Goal: Transaction & Acquisition: Purchase product/service

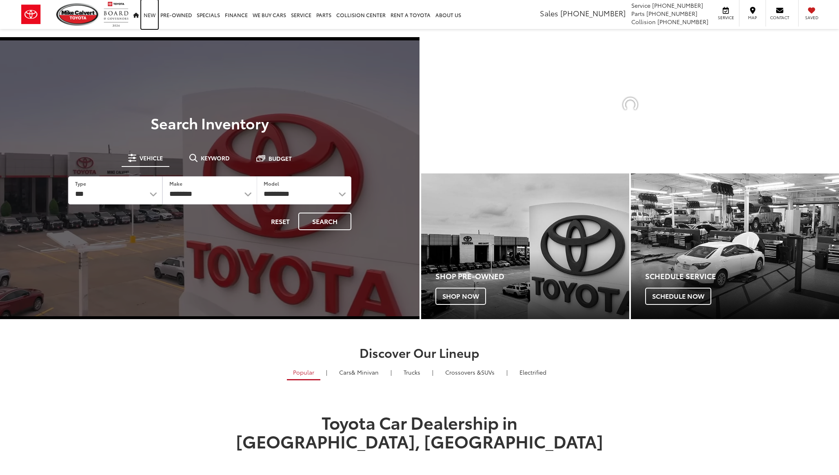
click at [154, 14] on link "New" at bounding box center [149, 14] width 17 height 29
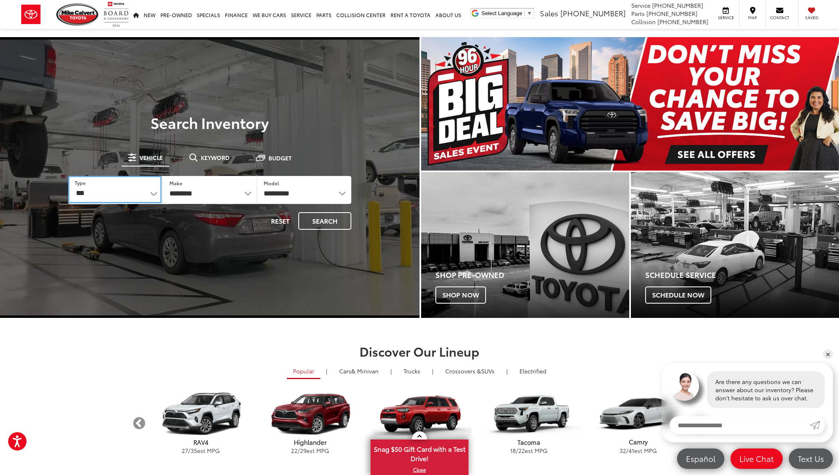
click at [151, 185] on select "*** *** **** *********" at bounding box center [114, 189] width 93 height 27
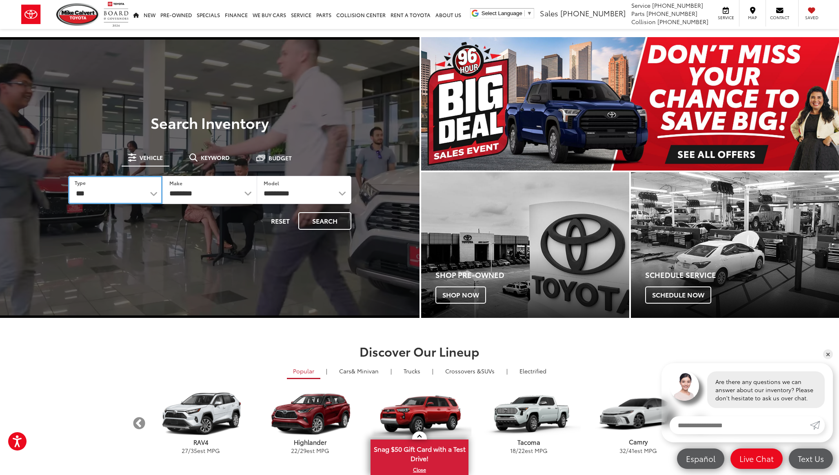
select select "******"
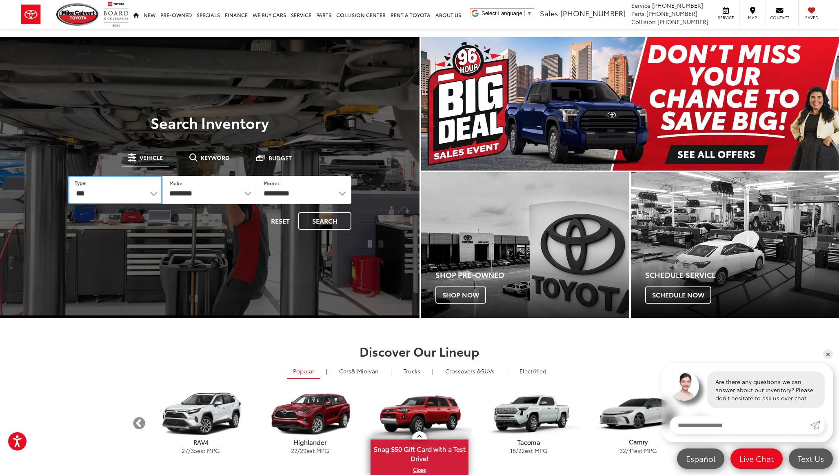
click at [68, 176] on select "*** *** **** *********" at bounding box center [115, 190] width 94 height 28
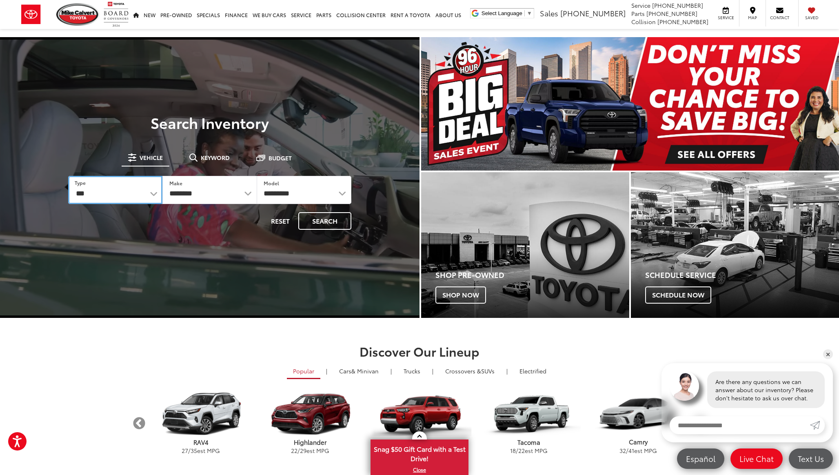
select select "******"
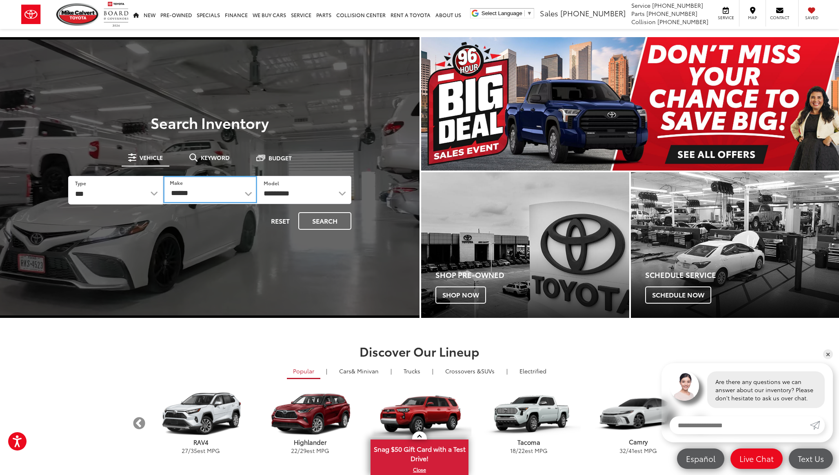
click at [249, 191] on select "******** ******" at bounding box center [209, 189] width 93 height 27
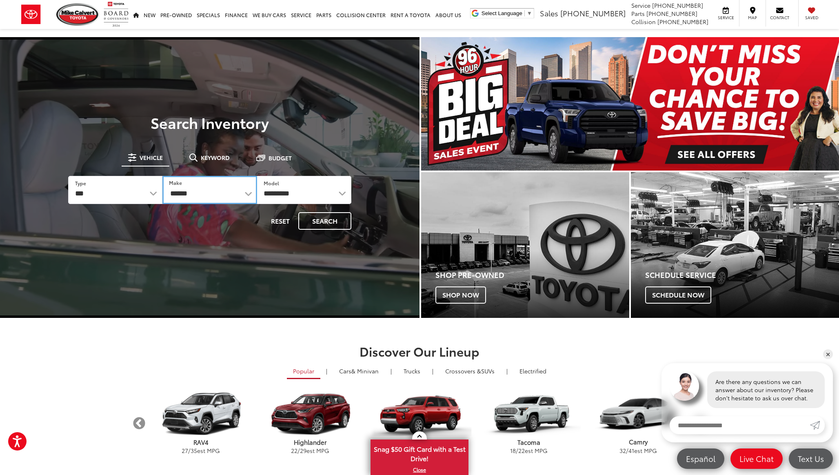
click at [162, 176] on select "******** ******" at bounding box center [209, 190] width 94 height 28
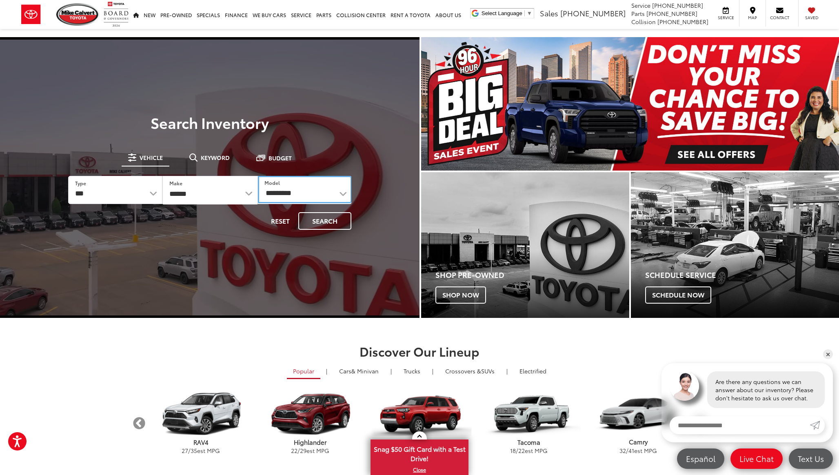
click at [319, 188] on select "**********" at bounding box center [305, 189] width 94 height 27
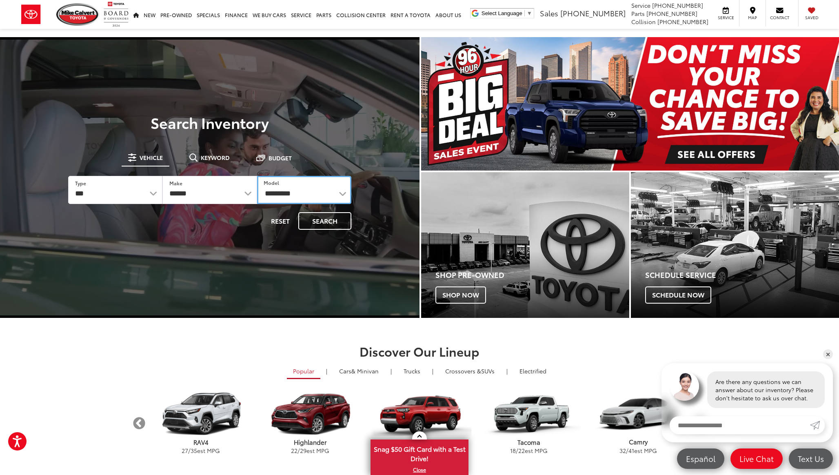
select select "**********"
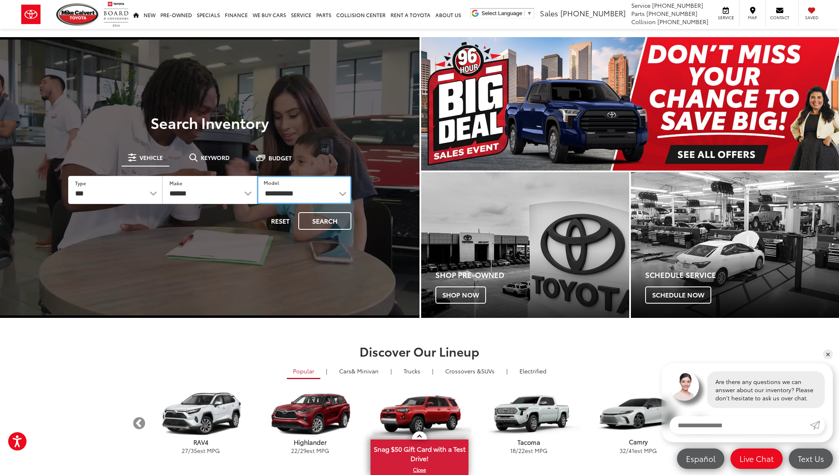
click at [257, 176] on select "**********" at bounding box center [304, 190] width 94 height 28
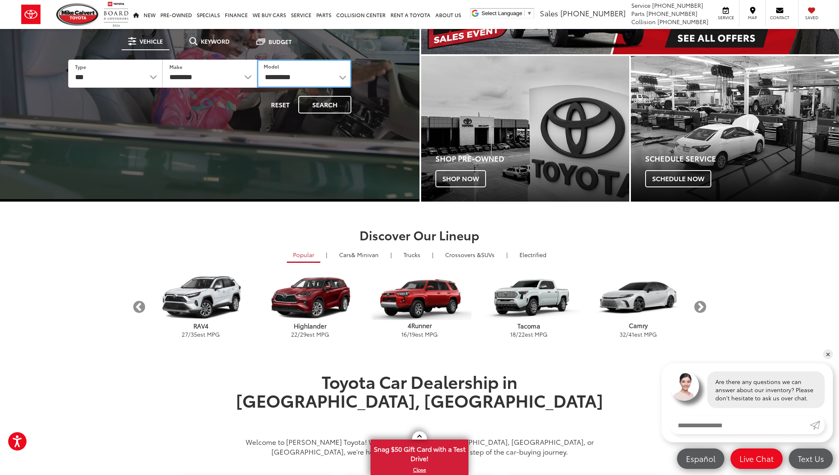
scroll to position [120, 0]
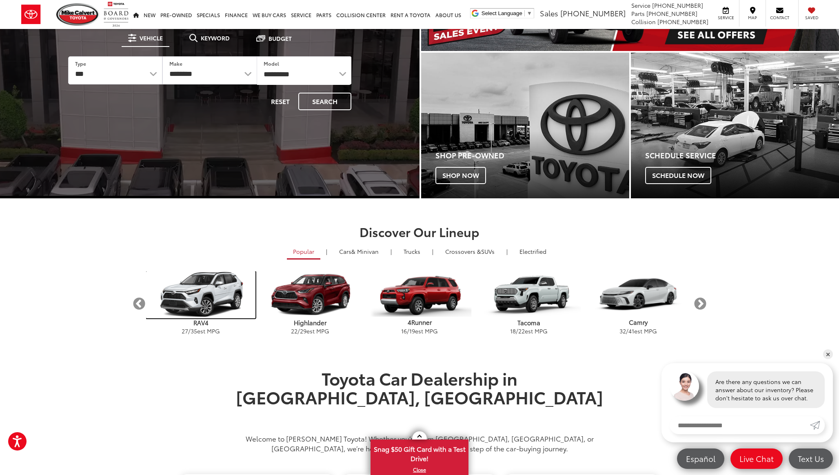
click at [209, 287] on img "carousel" at bounding box center [200, 294] width 109 height 47
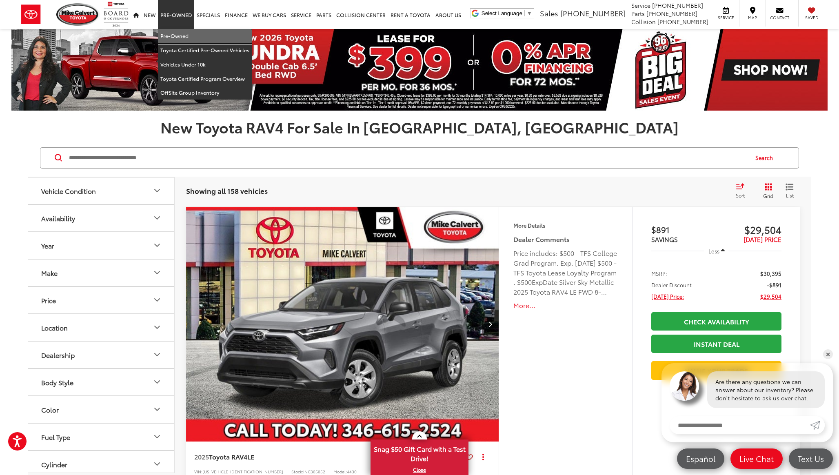
click at [177, 38] on link "Pre-Owned" at bounding box center [205, 36] width 94 height 14
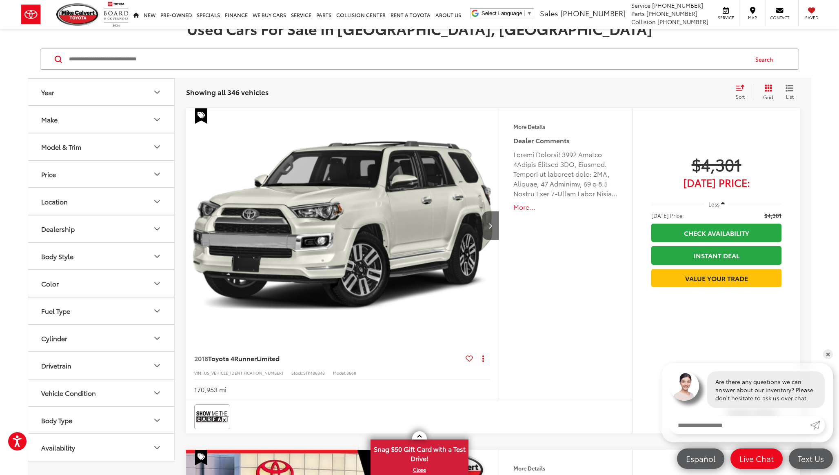
scroll to position [124, 0]
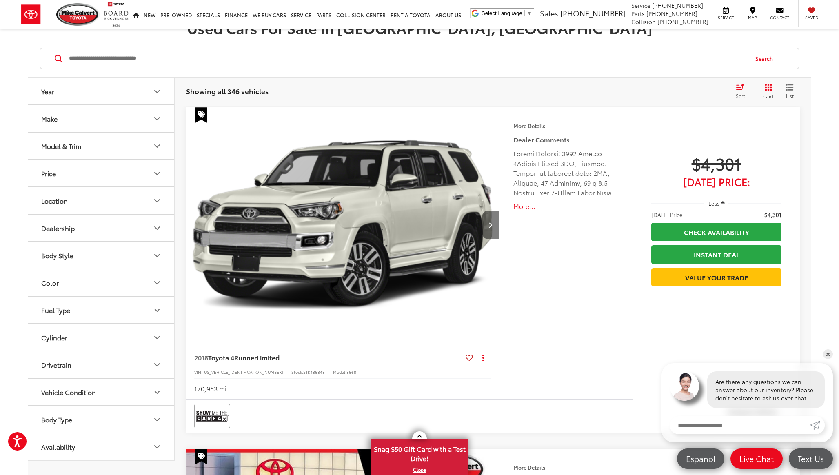
click at [495, 220] on button "Next image" at bounding box center [491, 225] width 16 height 29
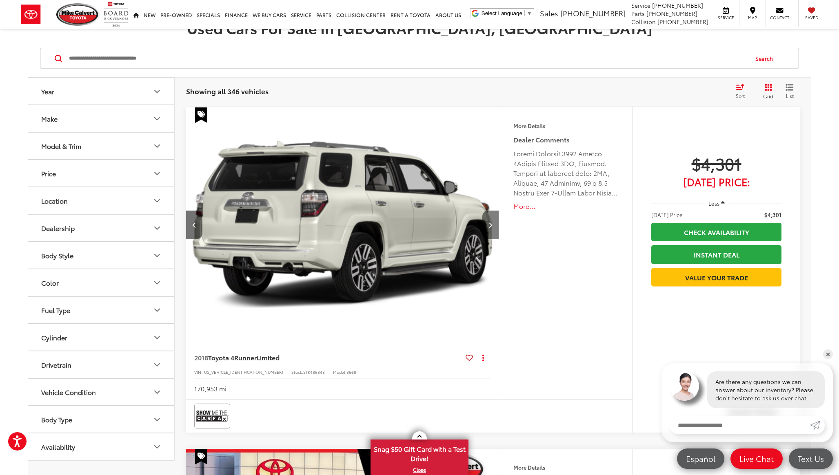
click at [495, 220] on button "Next image" at bounding box center [491, 225] width 16 height 29
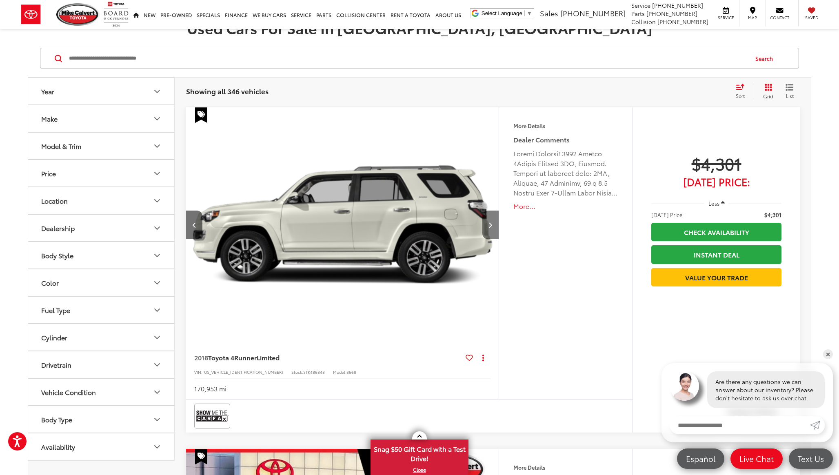
click at [495, 220] on button "Next image" at bounding box center [491, 225] width 16 height 29
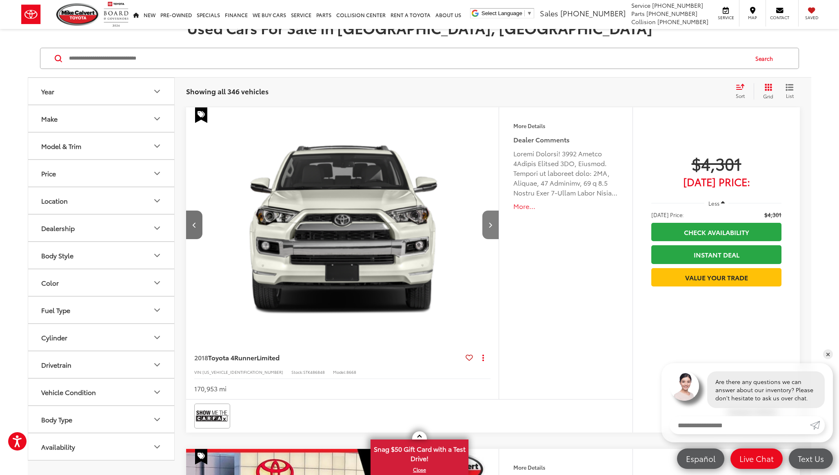
click at [495, 220] on button "Next image" at bounding box center [491, 225] width 16 height 29
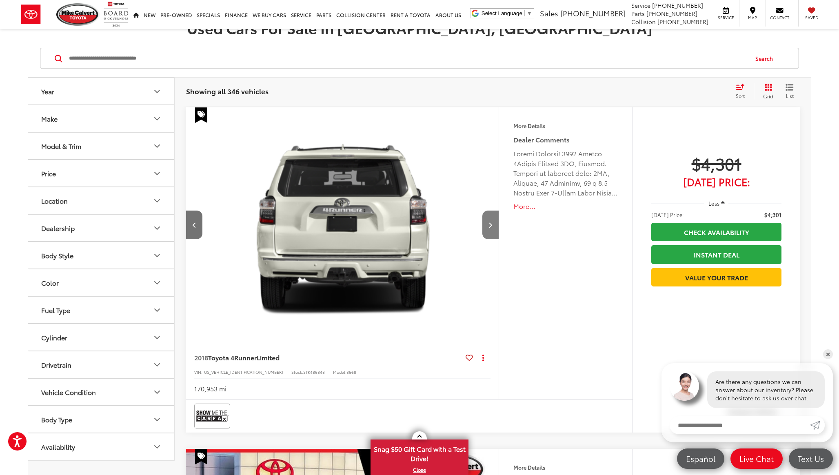
click at [495, 220] on button "Next image" at bounding box center [491, 225] width 16 height 29
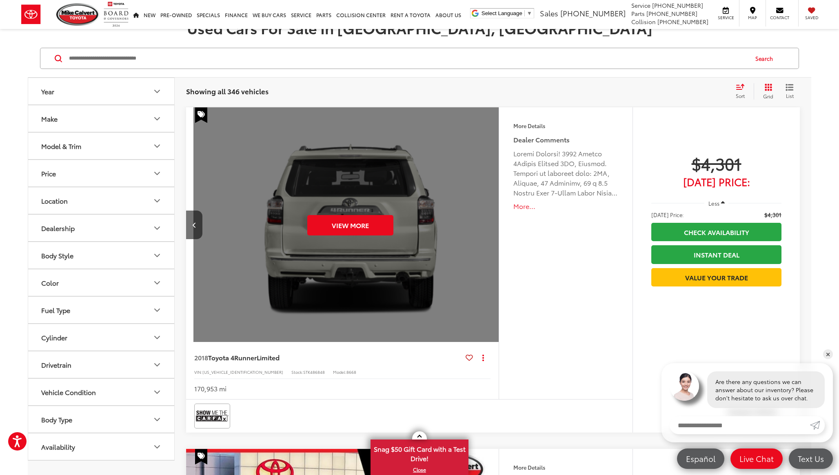
scroll to position [0, 1569]
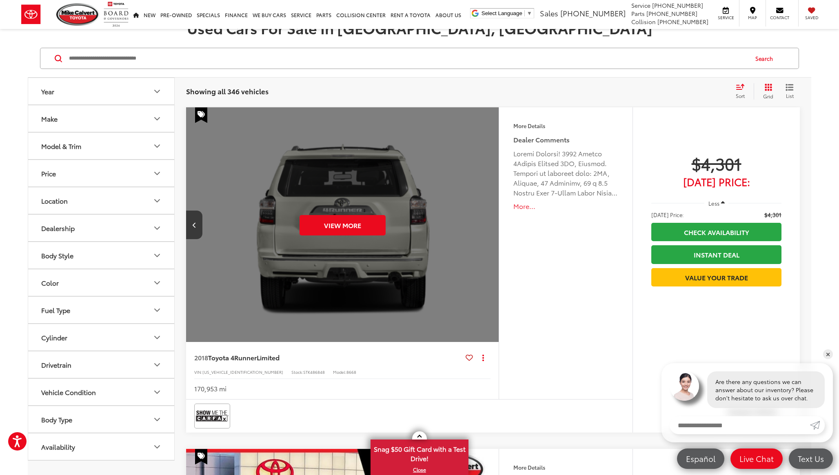
click at [495, 220] on div "View More" at bounding box center [343, 225] width 314 height 236
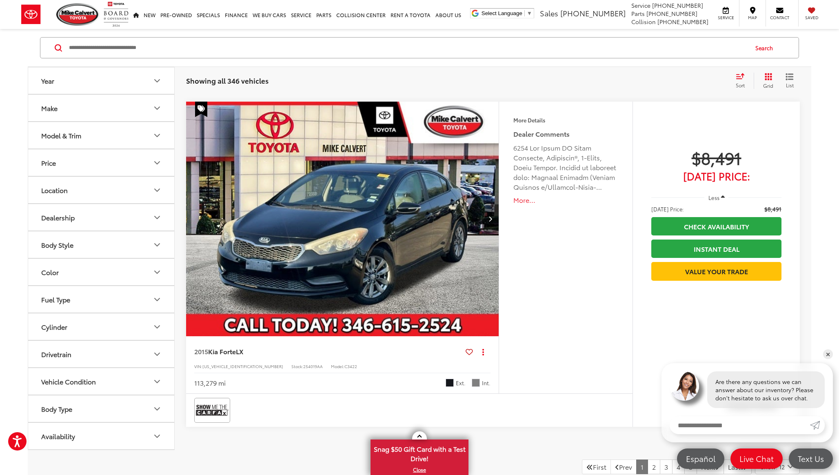
scroll to position [4245, 0]
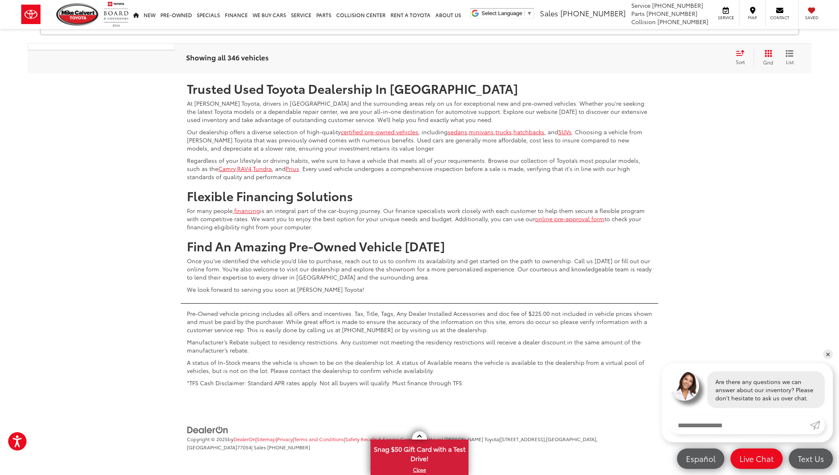
click at [793, 53] on icon "List View" at bounding box center [790, 54] width 7 height 6
click at [792, 53] on icon "List View" at bounding box center [790, 54] width 7 height 6
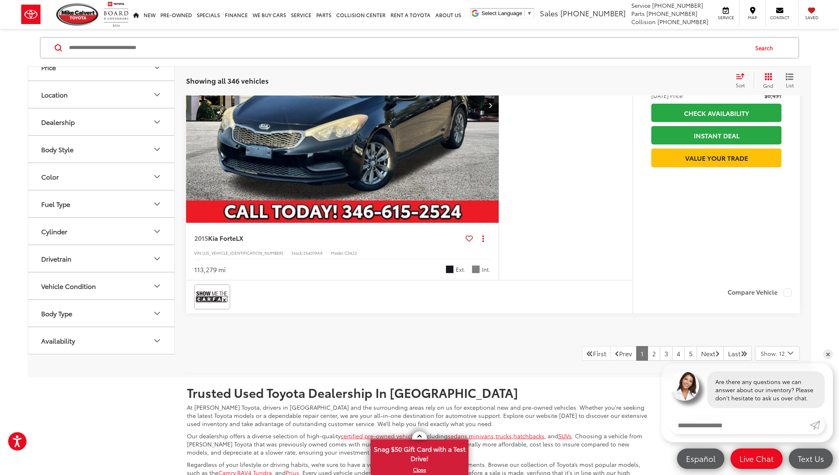
scroll to position [3889, 0]
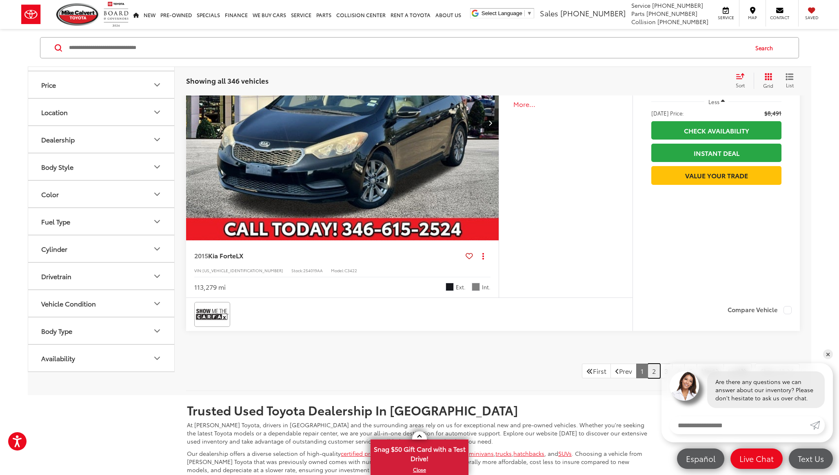
click at [648, 378] on link "2" at bounding box center [654, 371] width 13 height 15
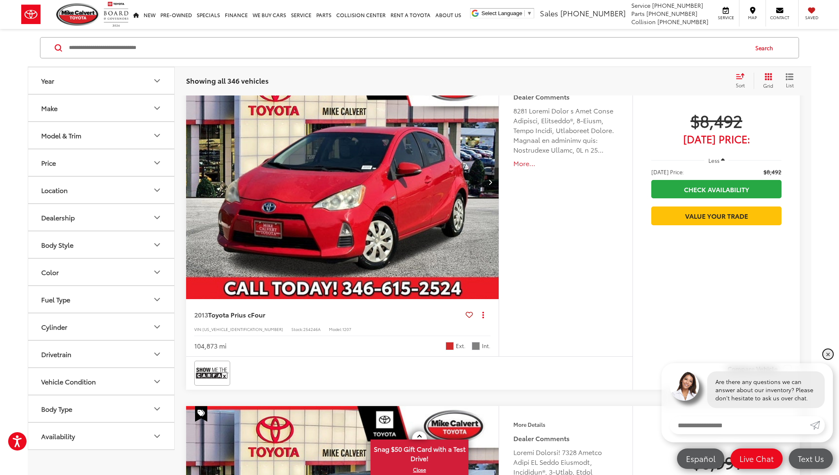
click at [828, 354] on link "✕" at bounding box center [828, 354] width 10 height 10
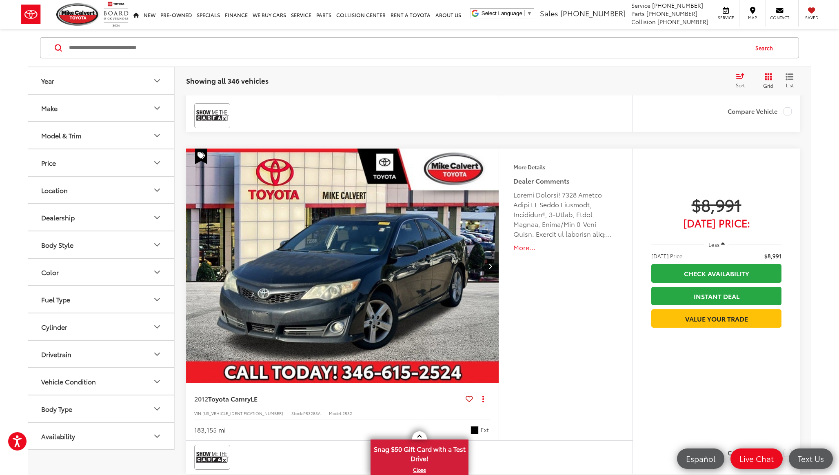
scroll to position [434, 0]
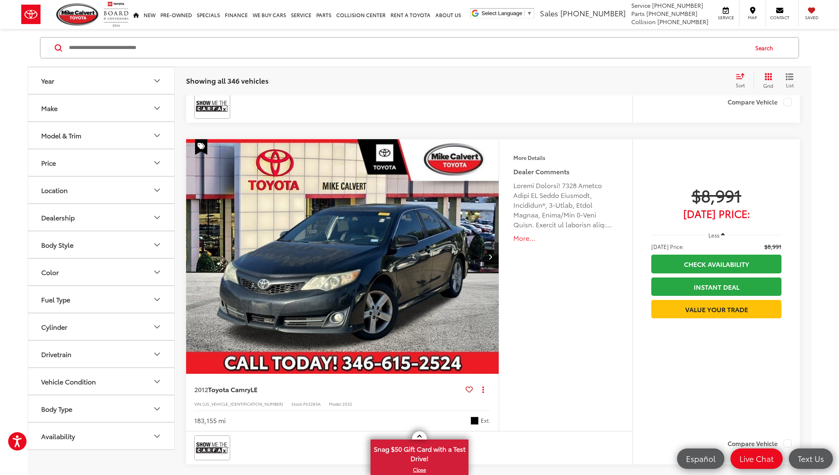
click at [102, 108] on button "Make" at bounding box center [101, 108] width 147 height 27
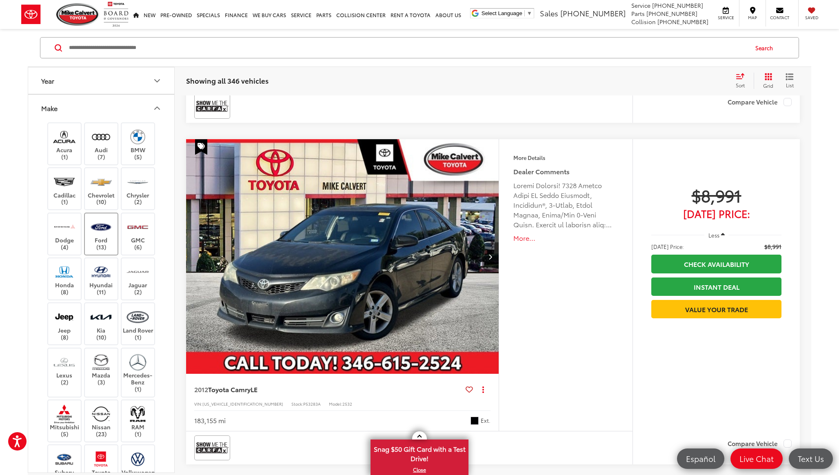
click at [102, 227] on img at bounding box center [101, 226] width 22 height 19
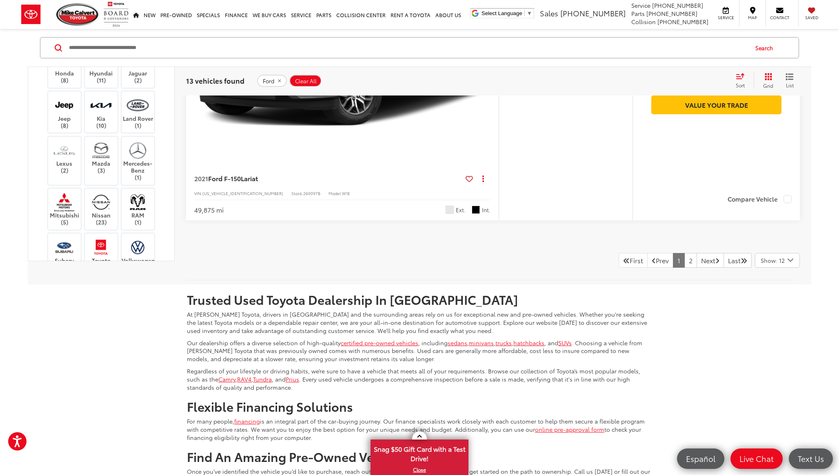
scroll to position [4063, 0]
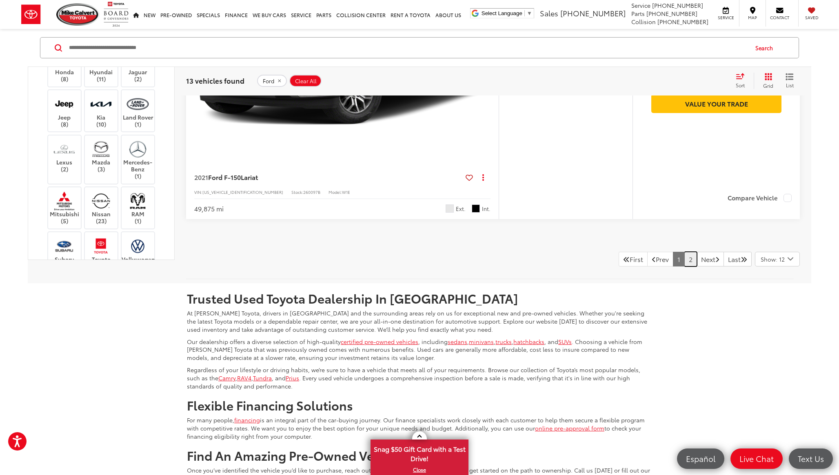
click at [685, 257] on link "2" at bounding box center [691, 259] width 13 height 15
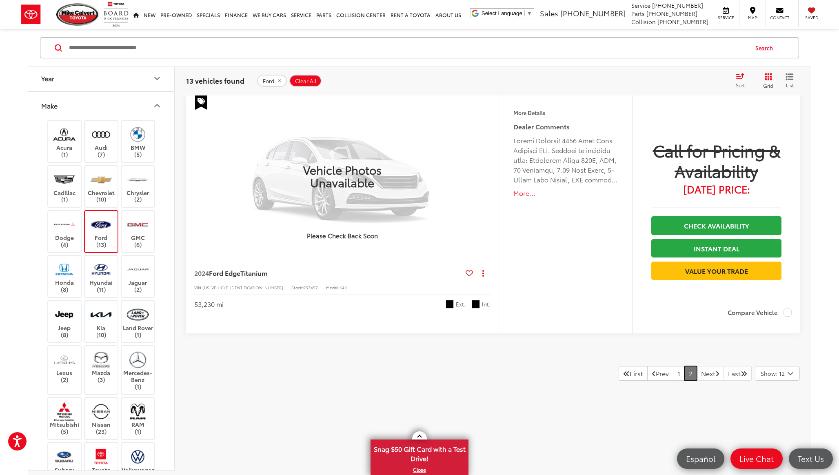
scroll to position [134, 0]
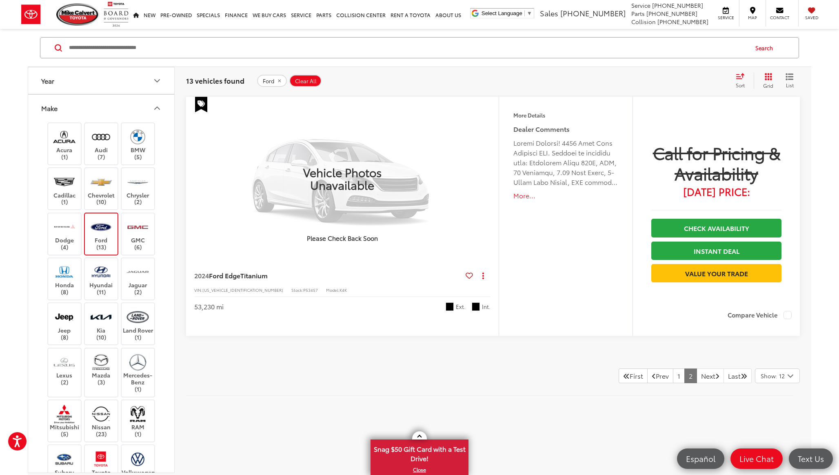
click at [105, 220] on img at bounding box center [101, 227] width 22 height 19
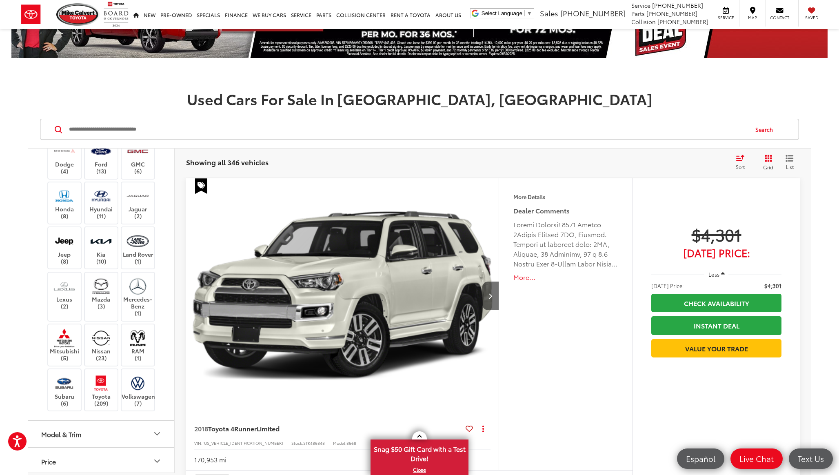
scroll to position [158, 0]
click at [95, 392] on label "Toyota (209)" at bounding box center [101, 389] width 33 height 33
click at [198, 134] on input "Search by Make, Model, or Keyword" at bounding box center [408, 130] width 680 height 20
type input "***"
click at [756, 137] on button "Search" at bounding box center [766, 129] width 37 height 20
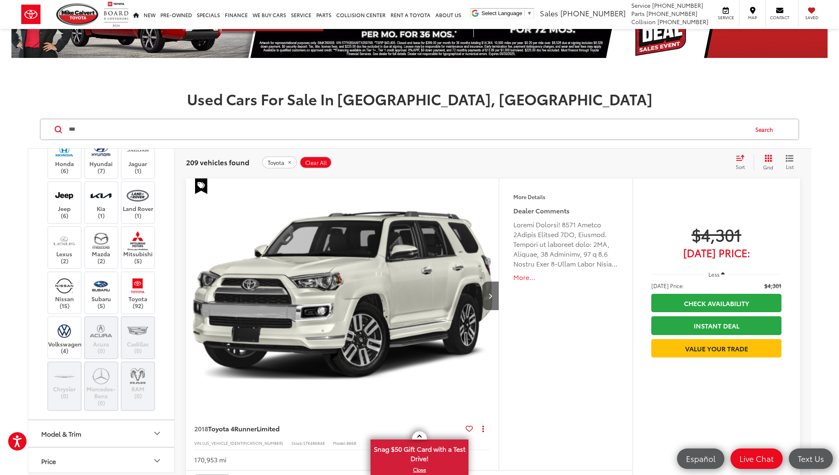
scroll to position [113, 0]
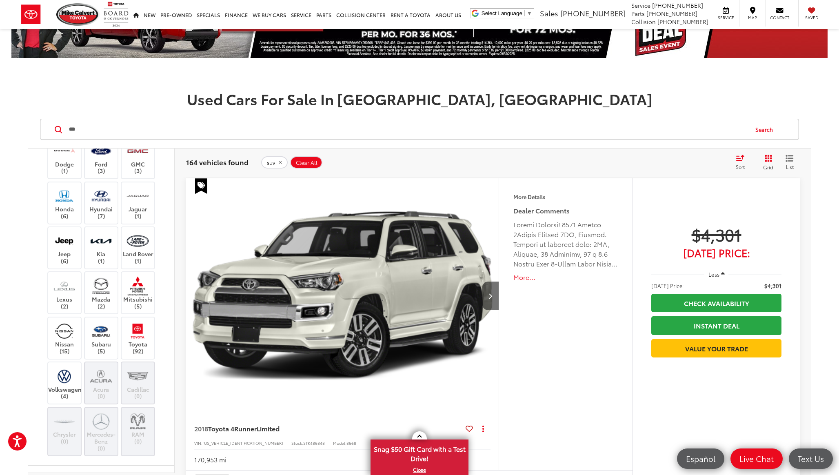
click at [791, 168] on span "List" at bounding box center [790, 166] width 8 height 7
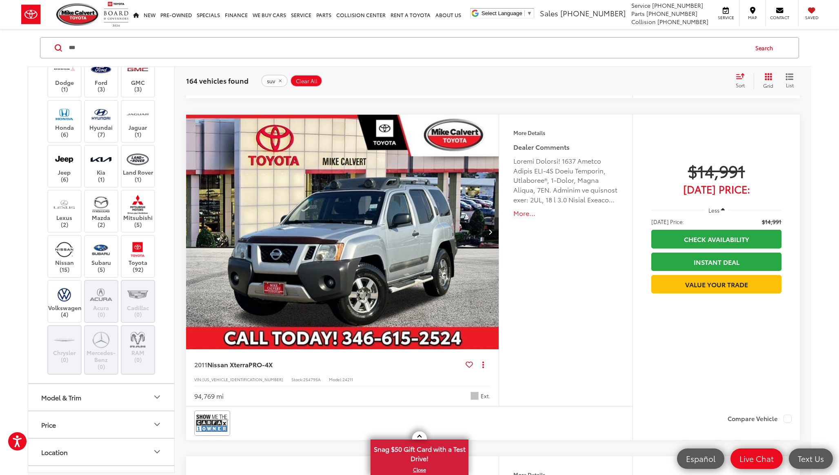
scroll to position [2528, 0]
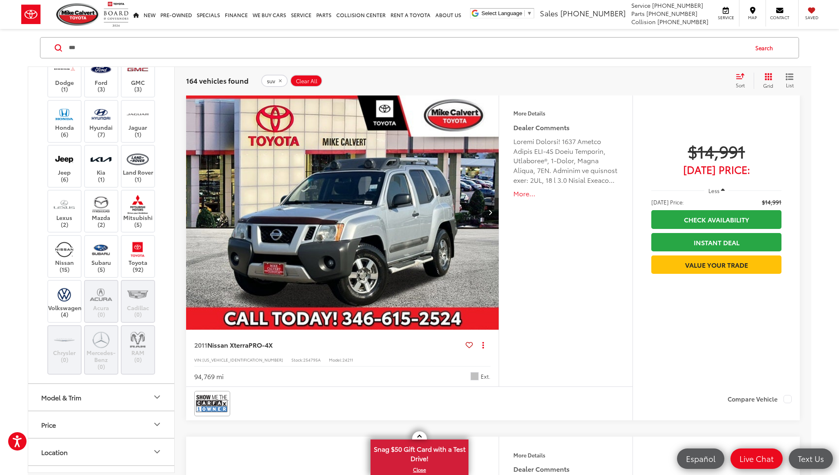
click at [741, 76] on icon "Select sort value" at bounding box center [740, 76] width 9 height 6
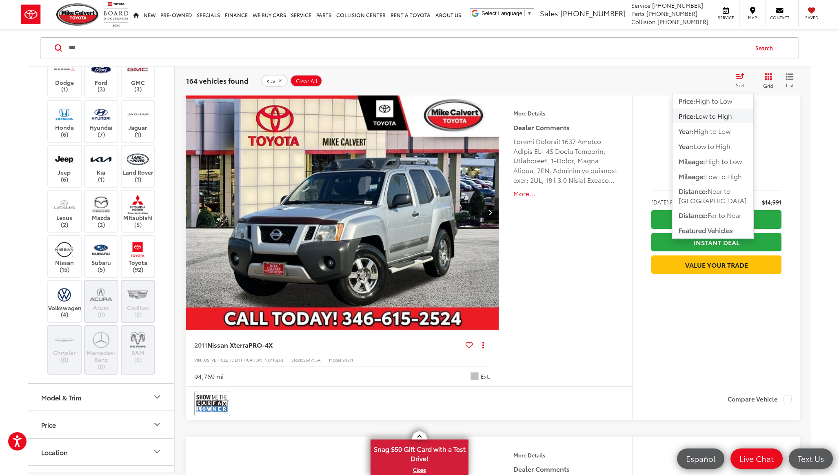
click at [790, 185] on div "$14,991 [DATE] Price: Less [DATE] Price: $14,991 Check Availability Instant Dea…" at bounding box center [716, 242] width 167 height 294
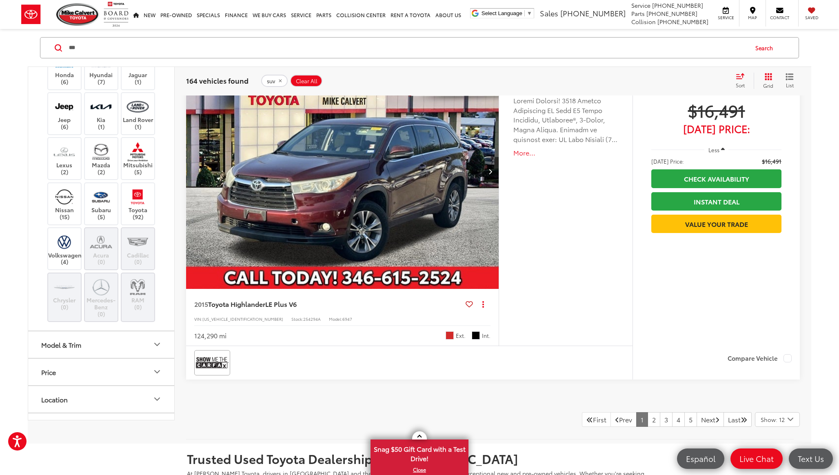
scroll to position [3903, 0]
click at [570, 221] on div "Features Bluetooth® 3rd Row Seating Keyless Entry Power Tailgate/Liftgate Emerg…" at bounding box center [566, 200] width 134 height 292
click at [648, 418] on link "2" at bounding box center [654, 419] width 13 height 15
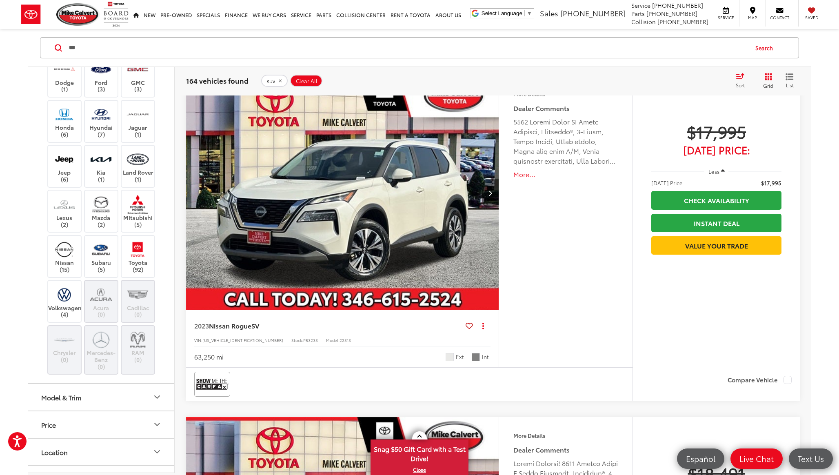
scroll to position [1179, 0]
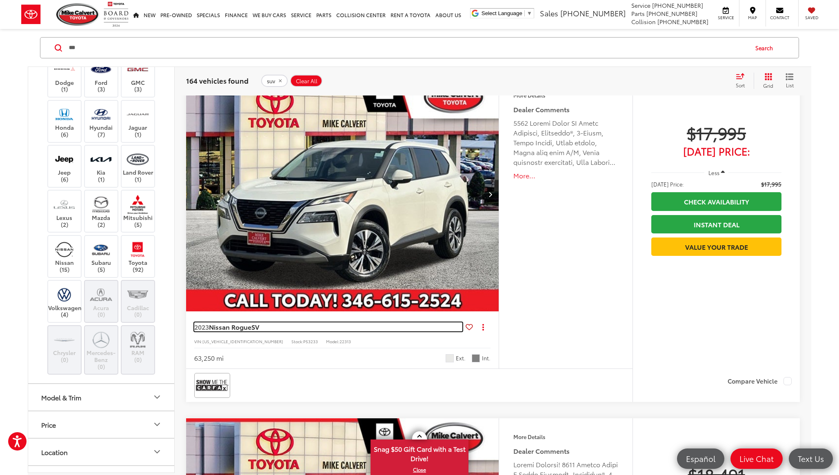
click at [236, 329] on span "Nissan Rogue" at bounding box center [230, 326] width 42 height 9
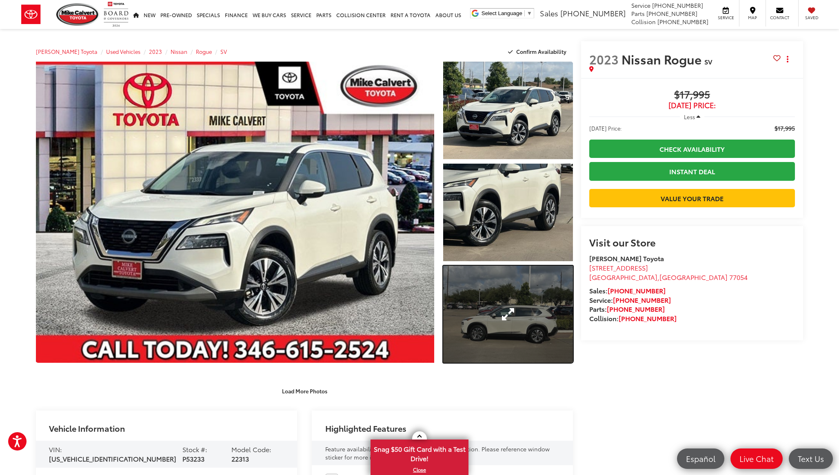
click at [485, 307] on link "Expand Photo 3" at bounding box center [508, 315] width 130 height 98
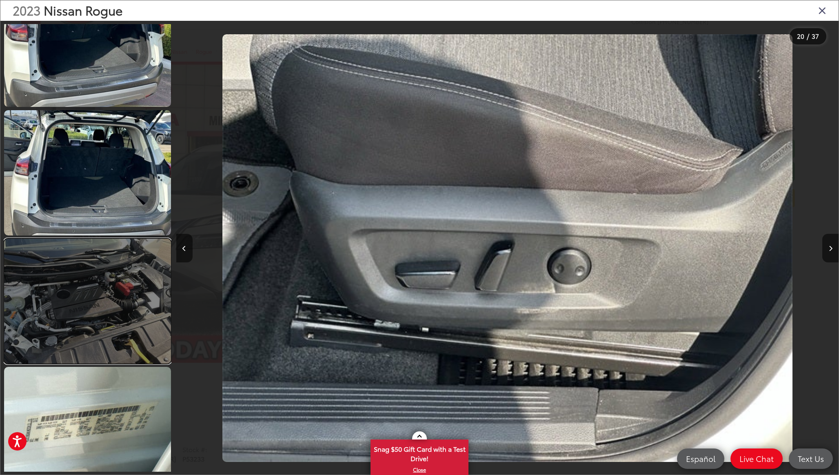
click at [113, 282] on link at bounding box center [87, 301] width 167 height 125
